Goal: Task Accomplishment & Management: Manage account settings

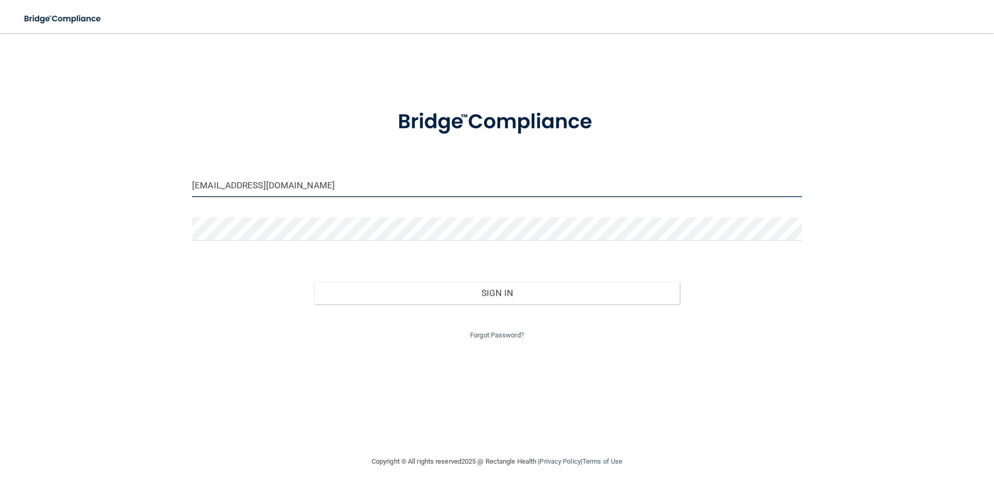
drag, startPoint x: 310, startPoint y: 183, endPoint x: 101, endPoint y: 211, distance: 210.1
click at [101, 211] on div "[EMAIL_ADDRESS][DOMAIN_NAME] Invalid email/password. You don't have permission …" at bounding box center [497, 244] width 953 height 402
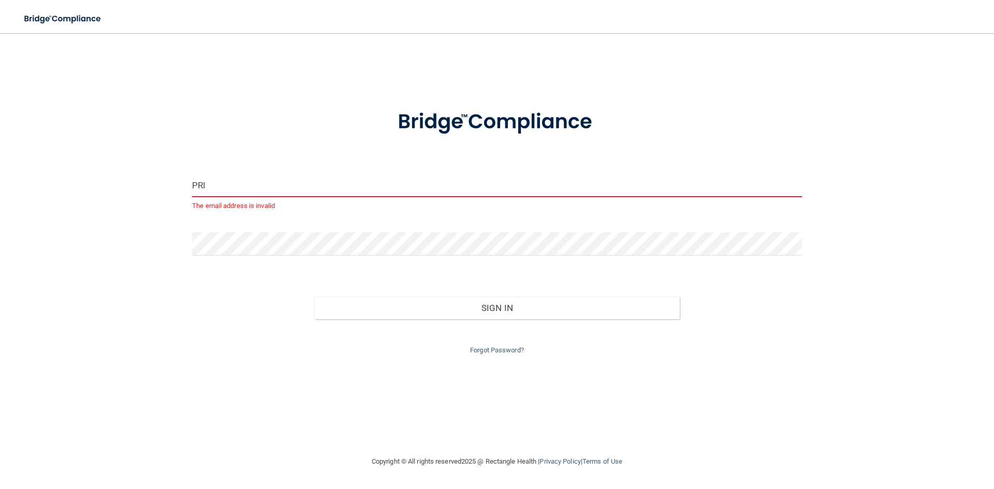
type input "[EMAIL_ADDRESS][DOMAIN_NAME]"
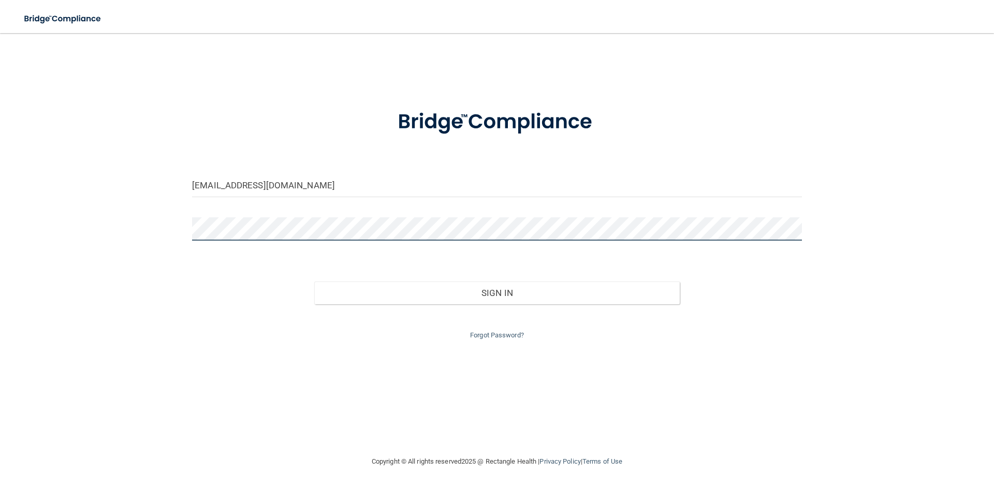
click at [103, 249] on div "[EMAIL_ADDRESS][DOMAIN_NAME] Invalid email/password. You don't have permission …" at bounding box center [497, 244] width 953 height 402
click at [314, 282] on button "Sign In" at bounding box center [497, 293] width 366 height 23
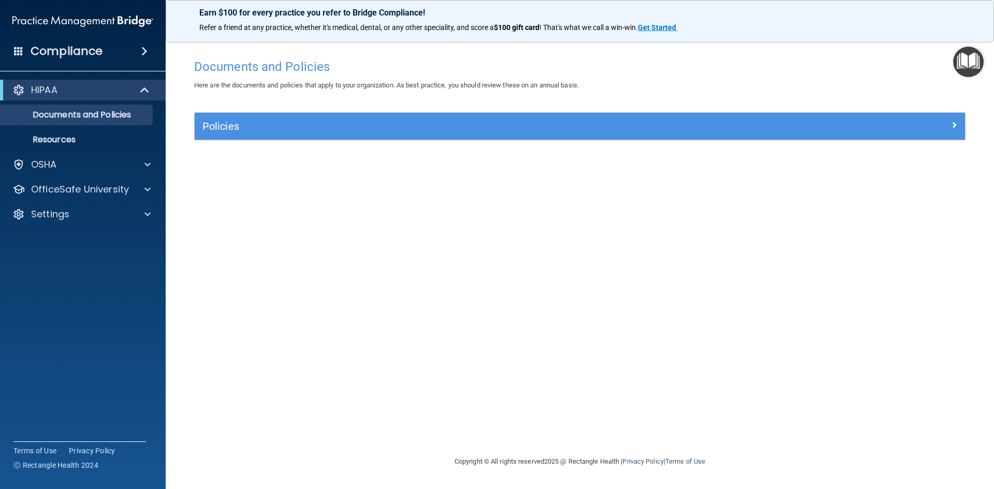
click at [96, 42] on div "Compliance" at bounding box center [83, 51] width 166 height 23
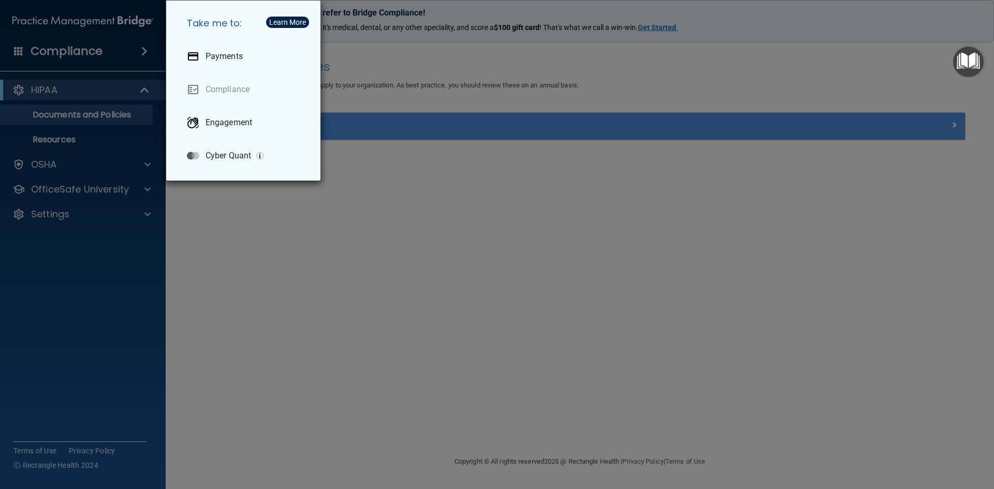
click at [80, 120] on div "Take me to: Payments Compliance Engagement Cyber Quant" at bounding box center [497, 244] width 994 height 489
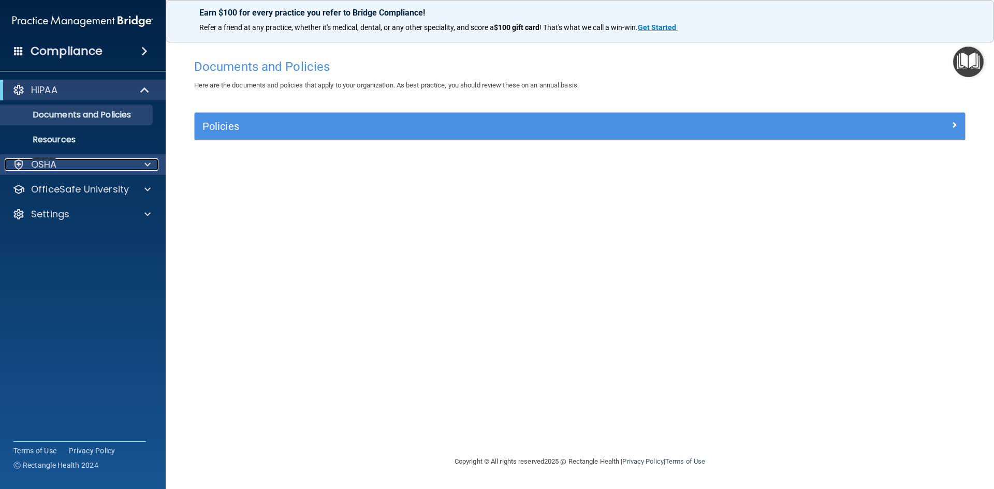
click at [66, 161] on div "OSHA" at bounding box center [69, 164] width 128 height 12
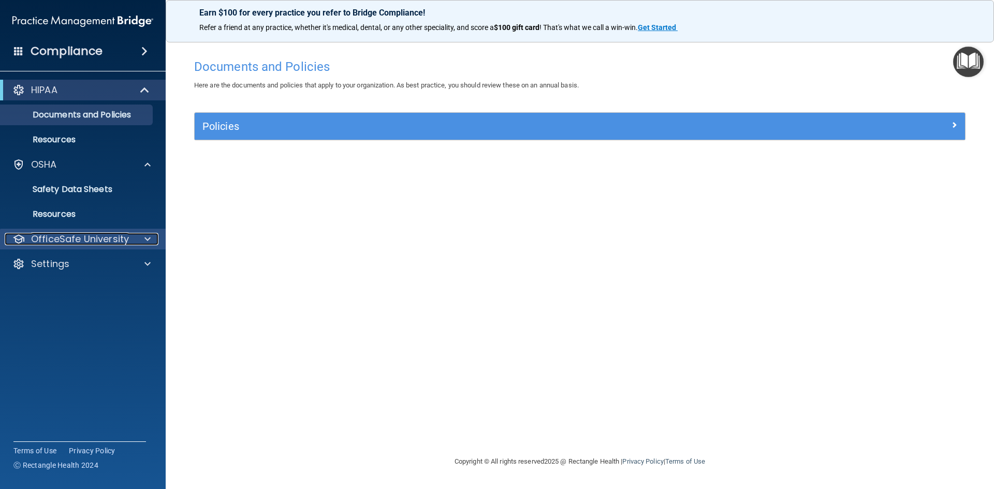
click at [93, 238] on p "OfficeSafe University" at bounding box center [80, 239] width 98 height 12
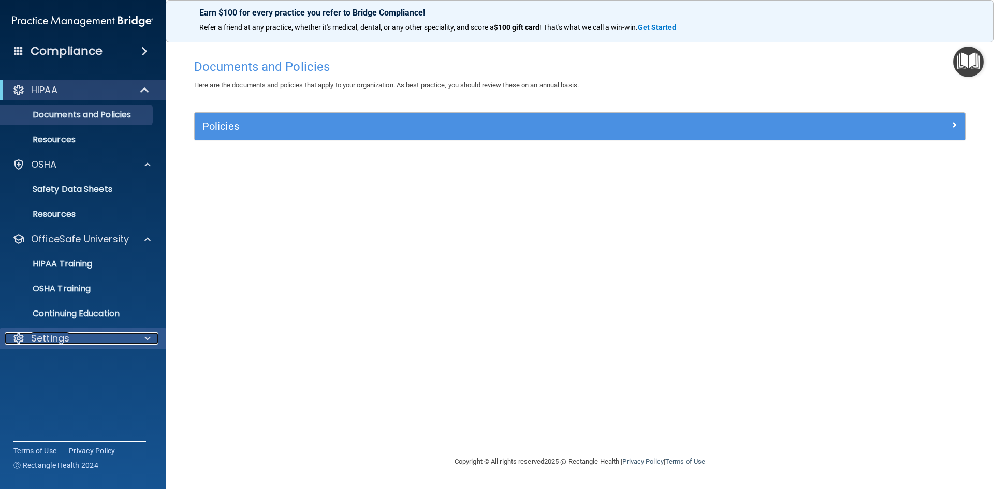
click at [106, 336] on div "Settings" at bounding box center [69, 338] width 128 height 12
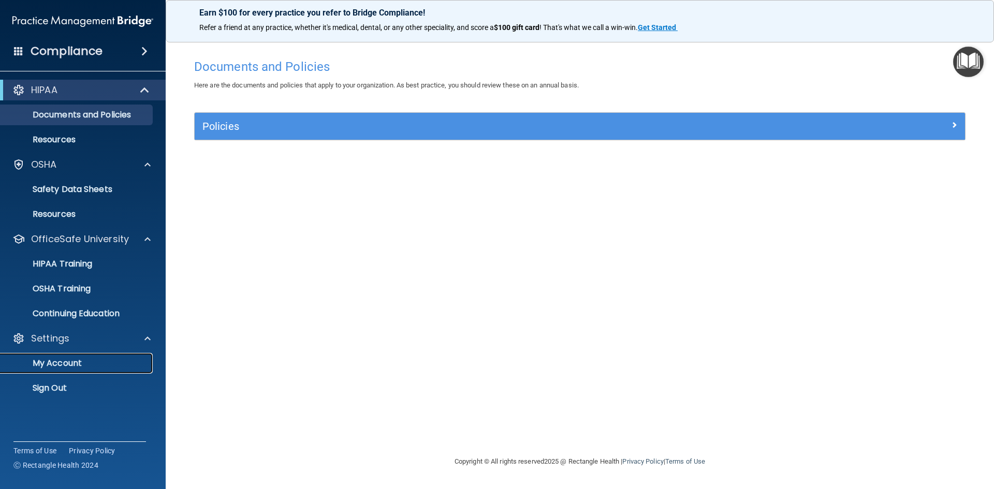
click at [69, 362] on p "My Account" at bounding box center [77, 363] width 141 height 10
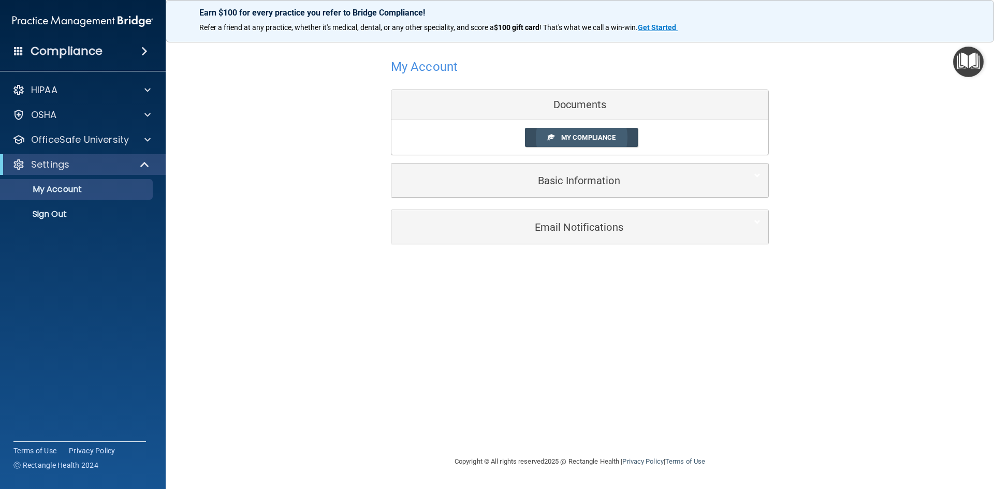
click at [571, 131] on link "My Compliance" at bounding box center [581, 137] width 113 height 19
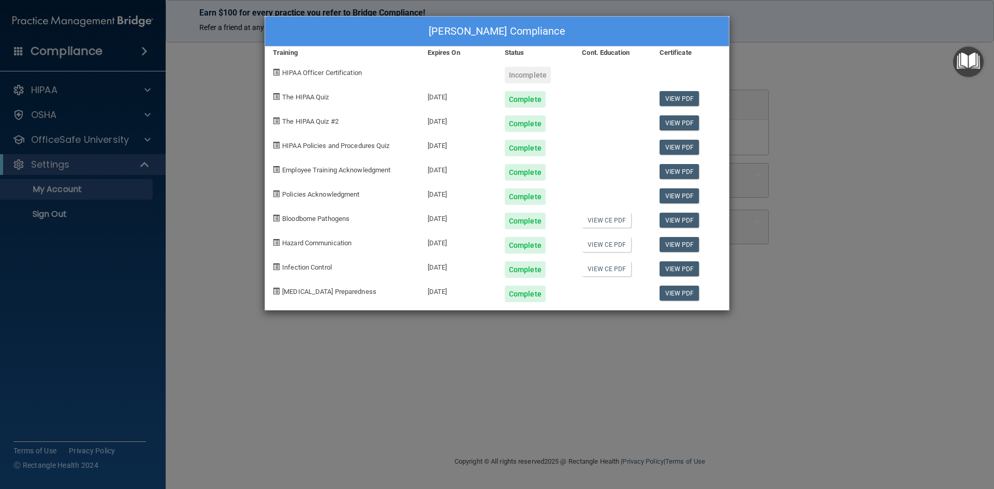
click at [170, 180] on div "[PERSON_NAME] Compliance Training Expires On Status Cont. Education Certificate…" at bounding box center [497, 244] width 994 height 489
